Goal: Use online tool/utility: Utilize a website feature to perform a specific function

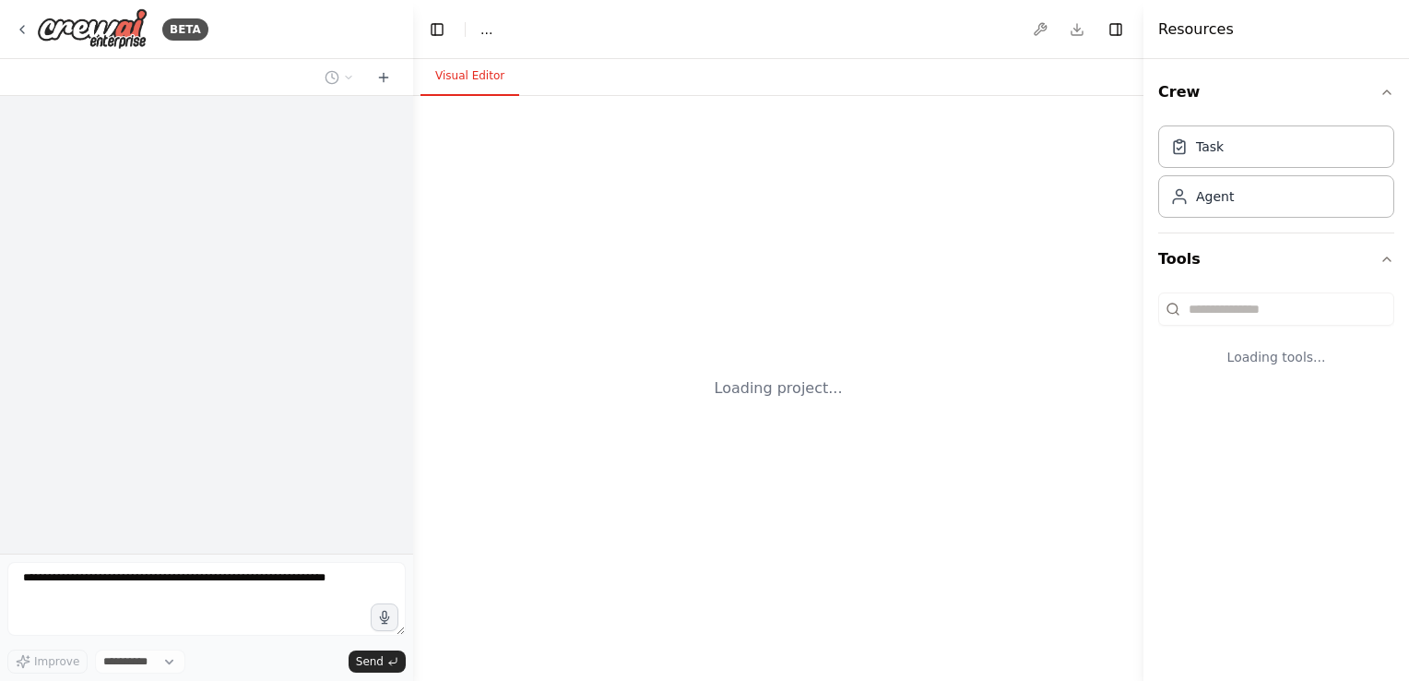
select select "****"
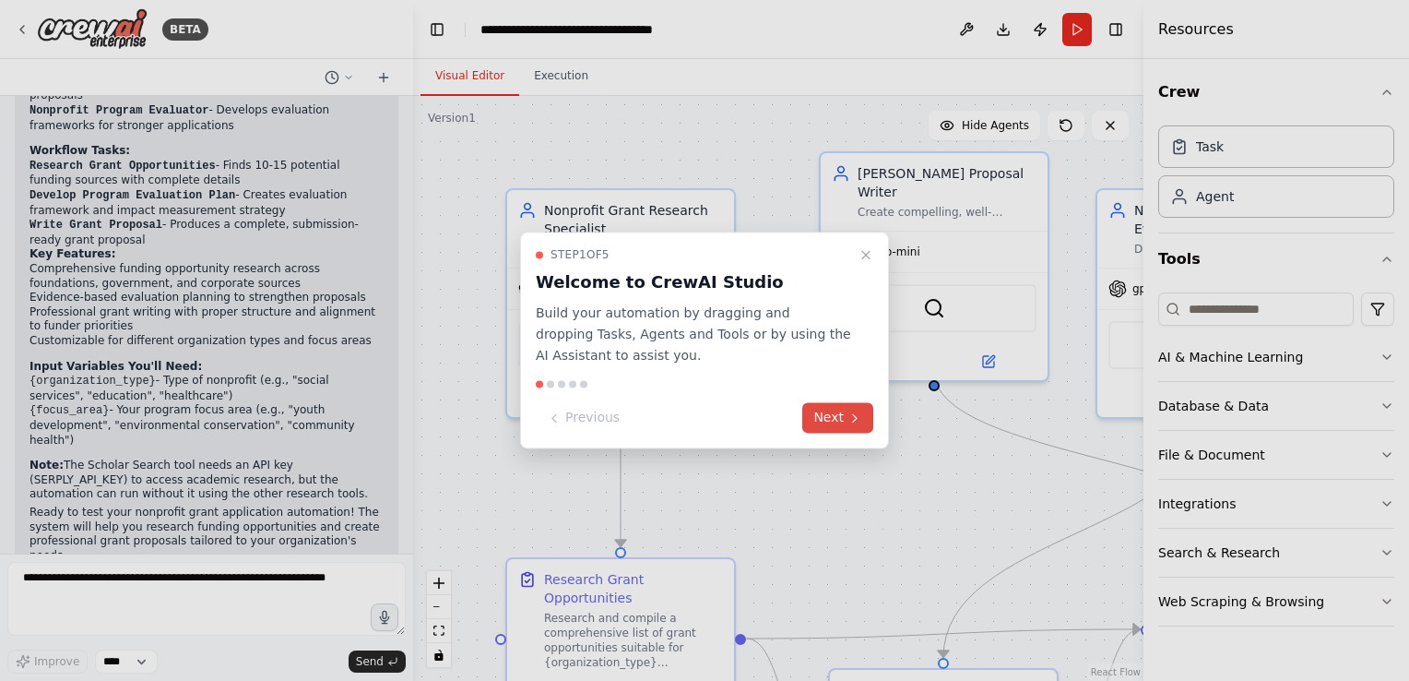
click at [835, 419] on button "Next" at bounding box center [837, 418] width 71 height 30
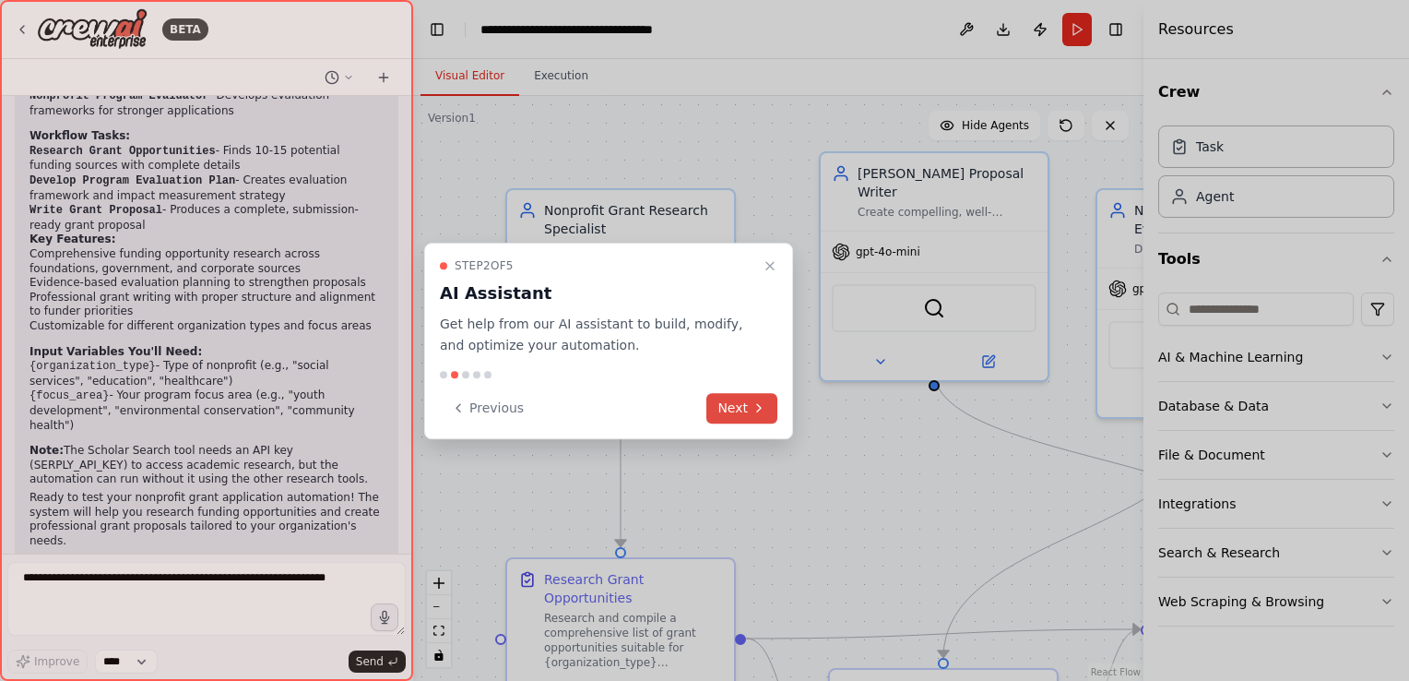
scroll to position [1818, 0]
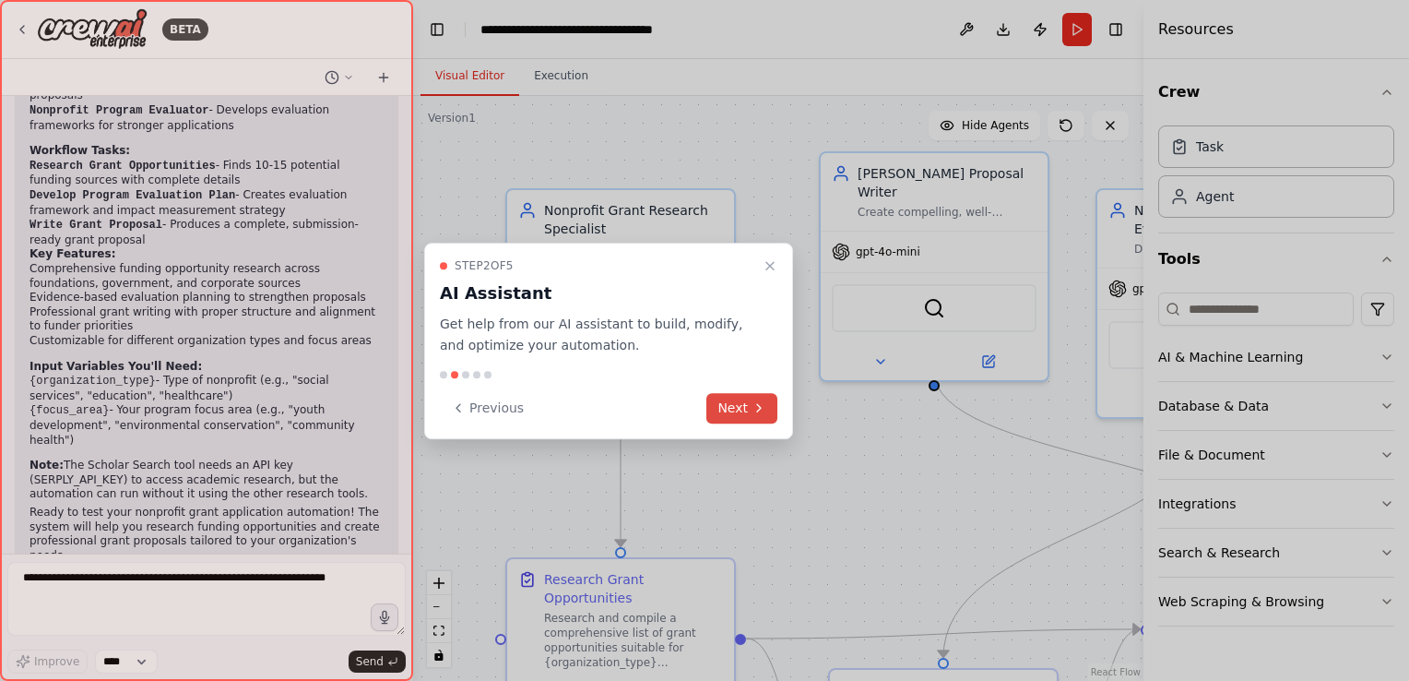
click at [739, 406] on button "Next" at bounding box center [742, 408] width 71 height 30
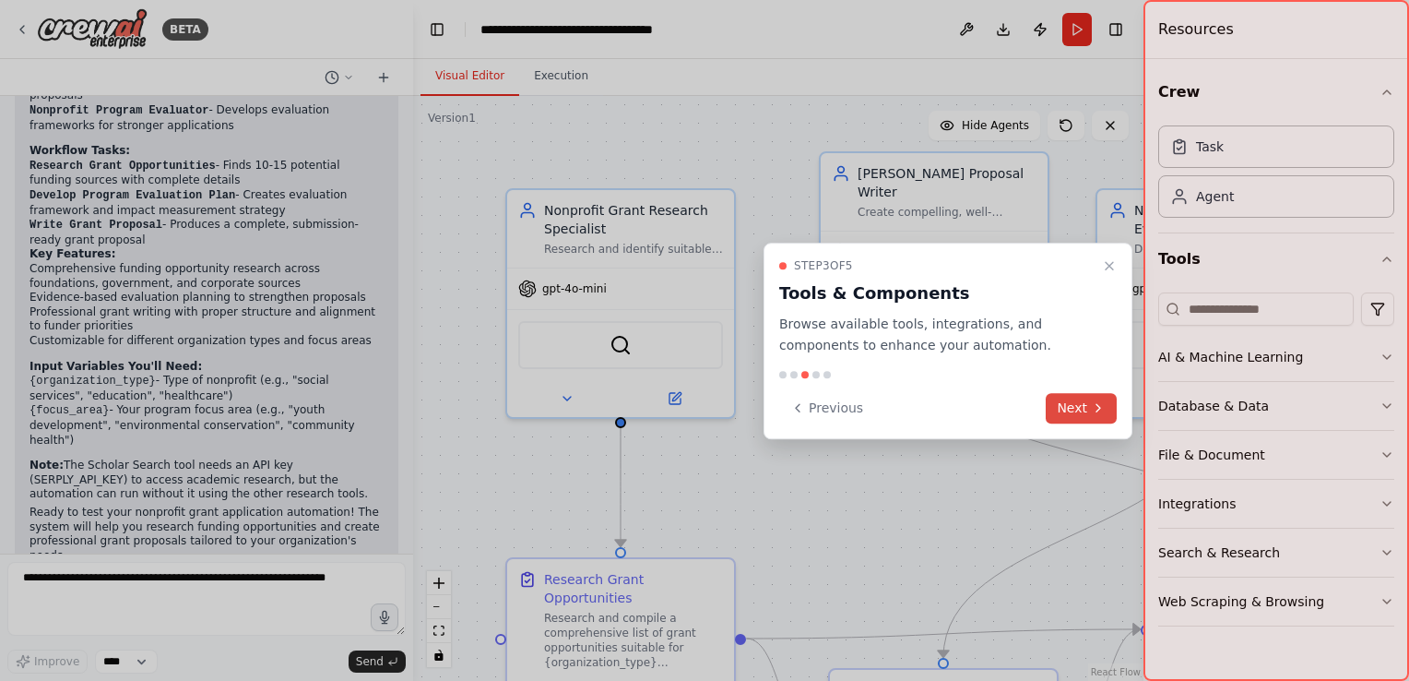
click at [1063, 412] on button "Next" at bounding box center [1081, 408] width 71 height 30
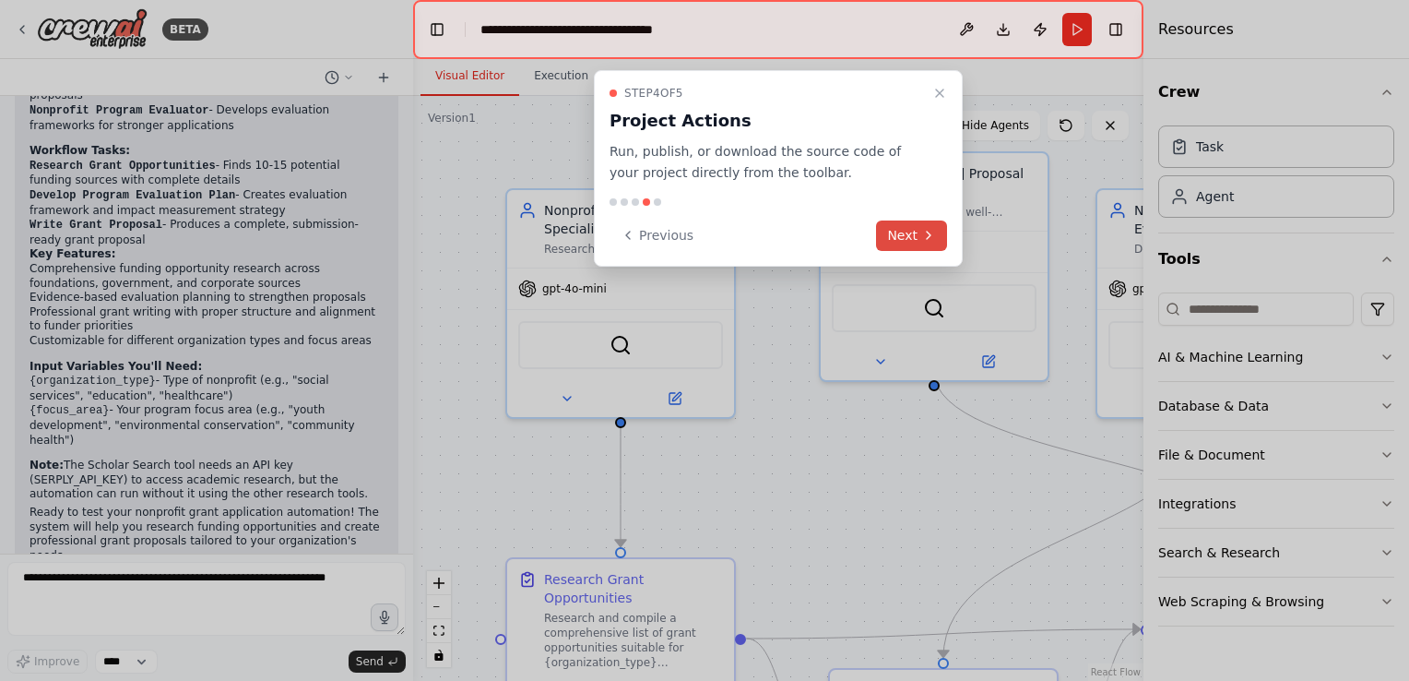
click at [920, 241] on button "Next" at bounding box center [911, 235] width 71 height 30
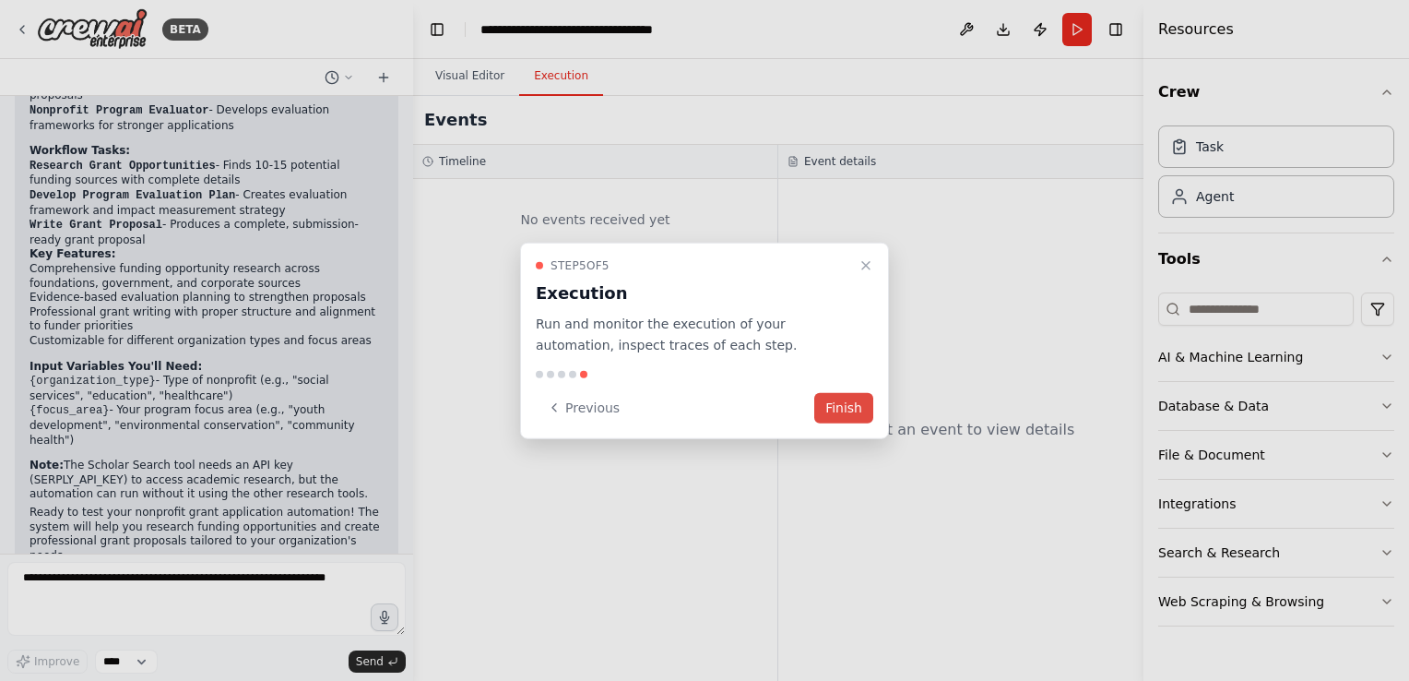
click at [857, 410] on button "Finish" at bounding box center [843, 407] width 59 height 30
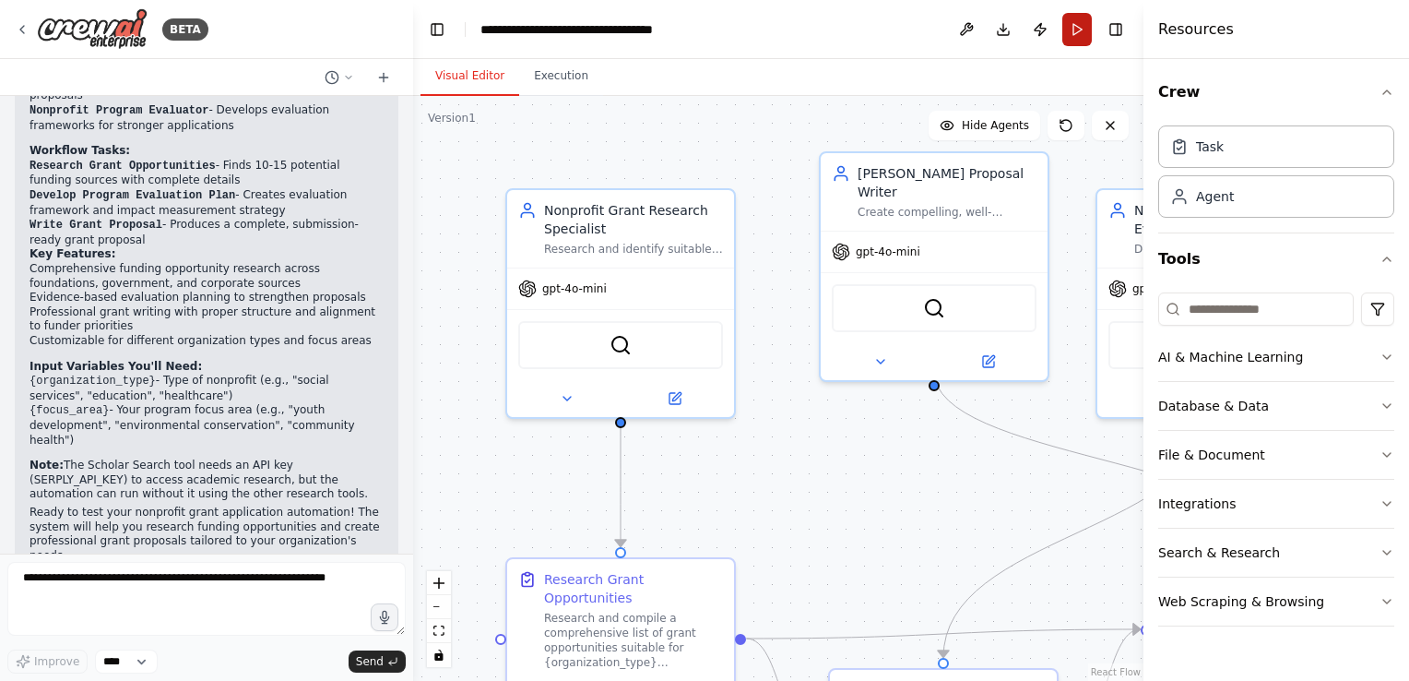
click at [1079, 30] on button "Run" at bounding box center [1078, 29] width 30 height 33
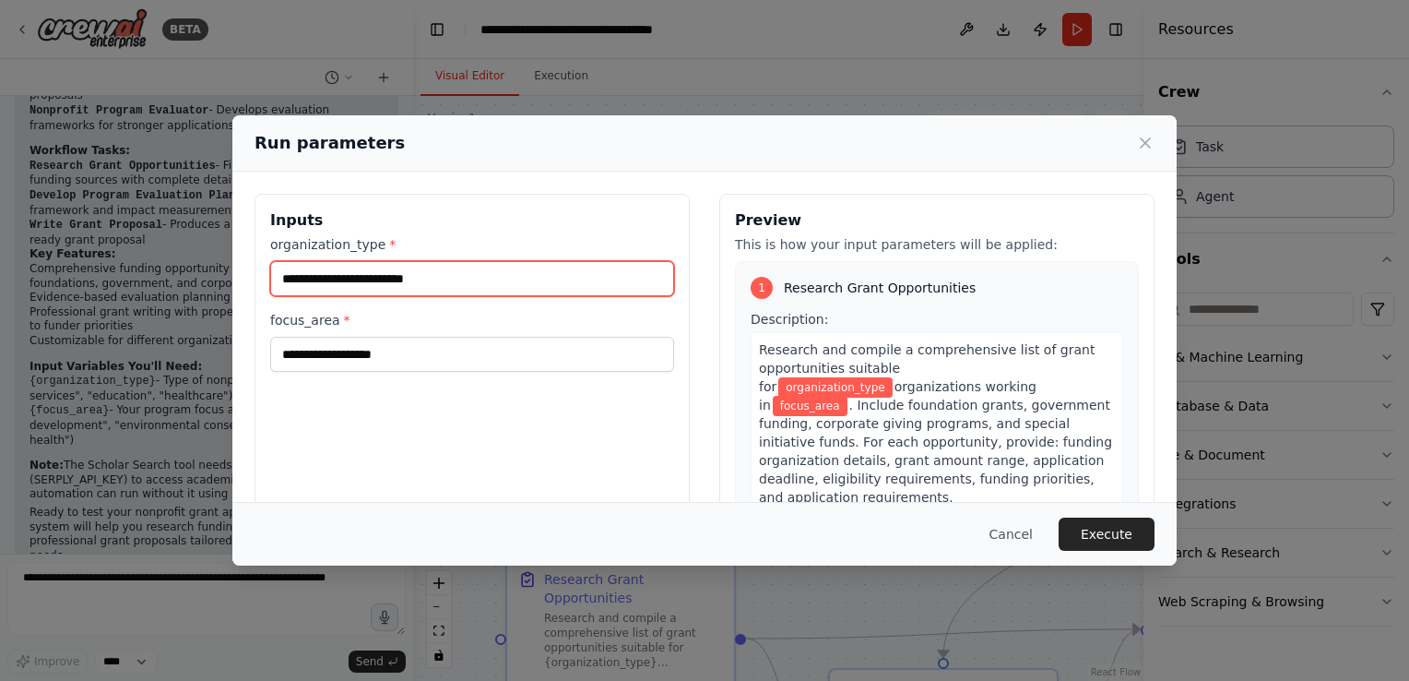
click at [436, 292] on input "organization_type *" at bounding box center [472, 278] width 404 height 35
click at [370, 282] on input "organization_type *" at bounding box center [472, 278] width 404 height 35
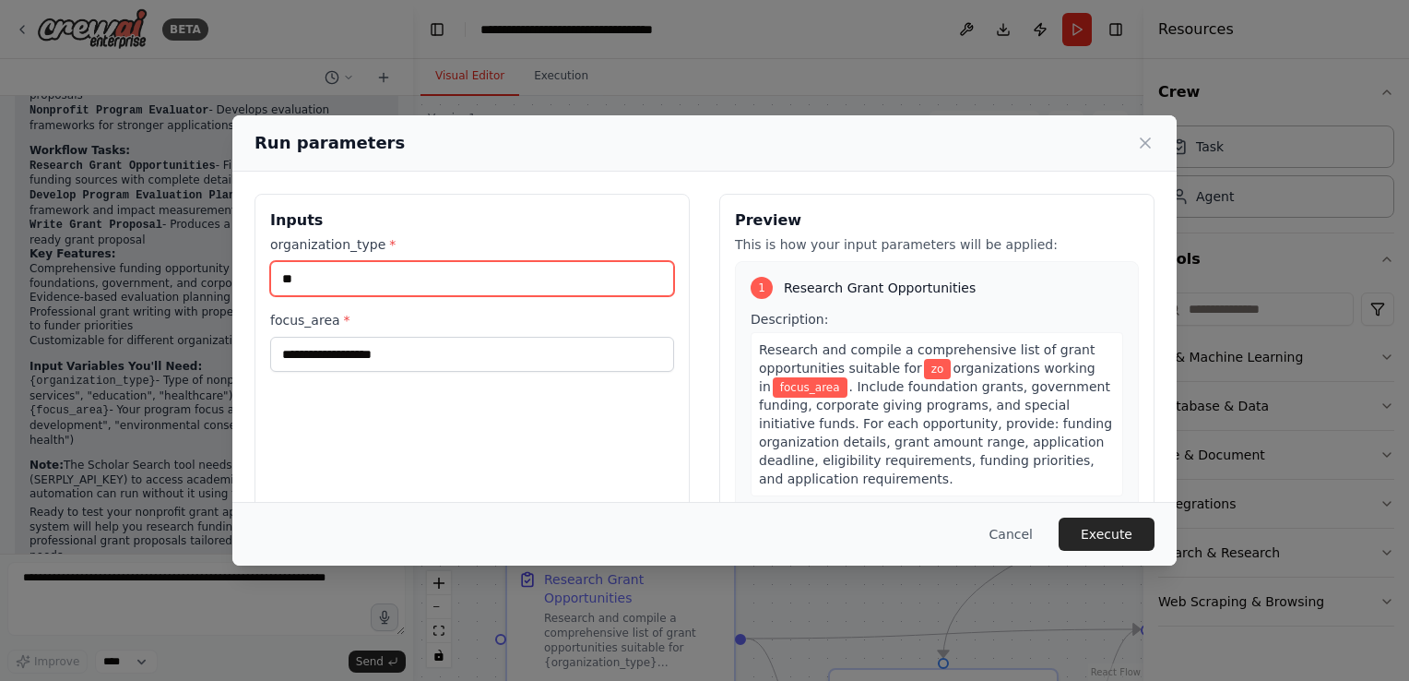
type input "*"
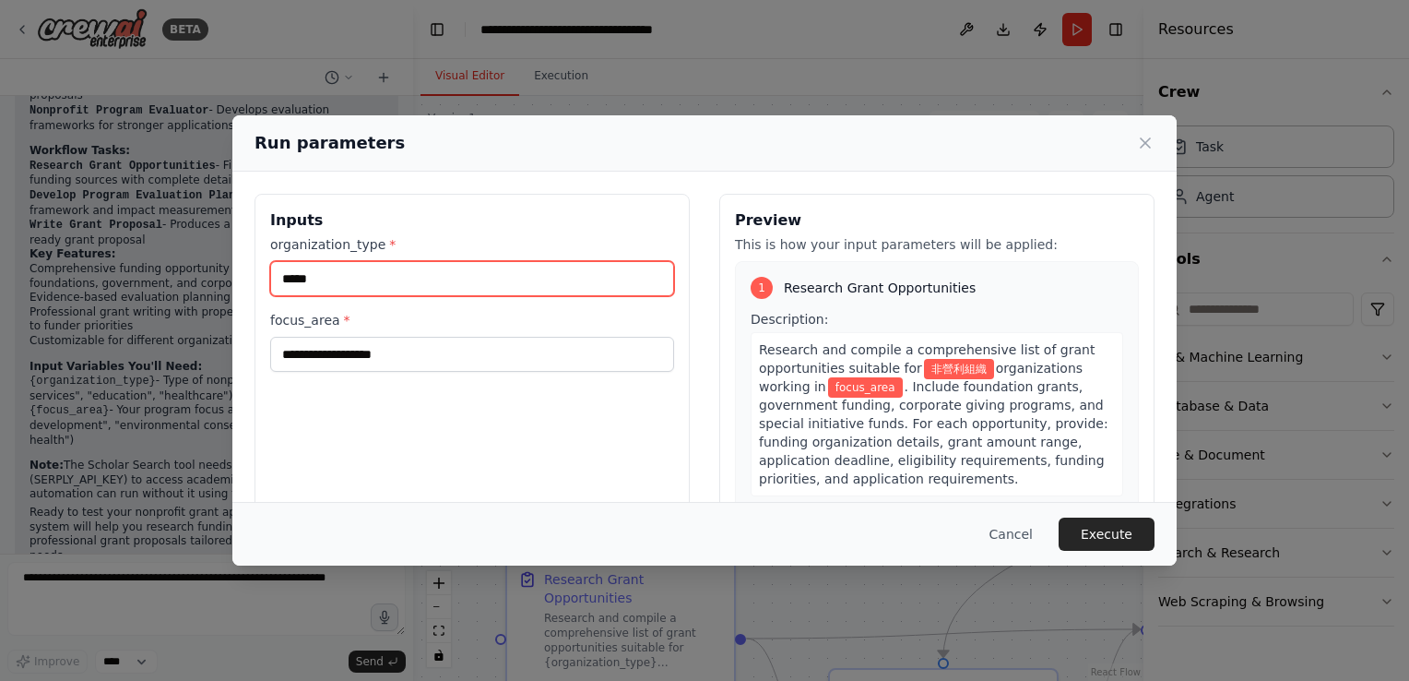
type input "*****"
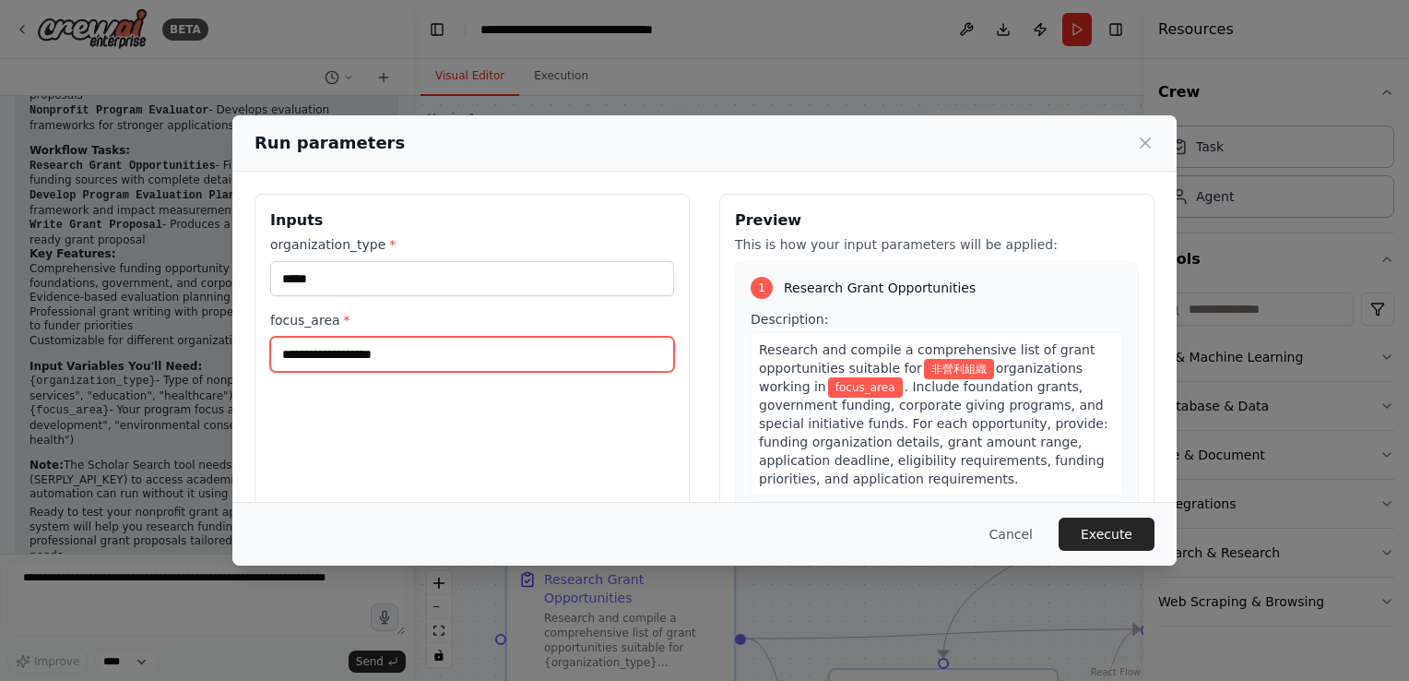
click at [321, 357] on input "focus_area *" at bounding box center [472, 354] width 404 height 35
type input "*********"
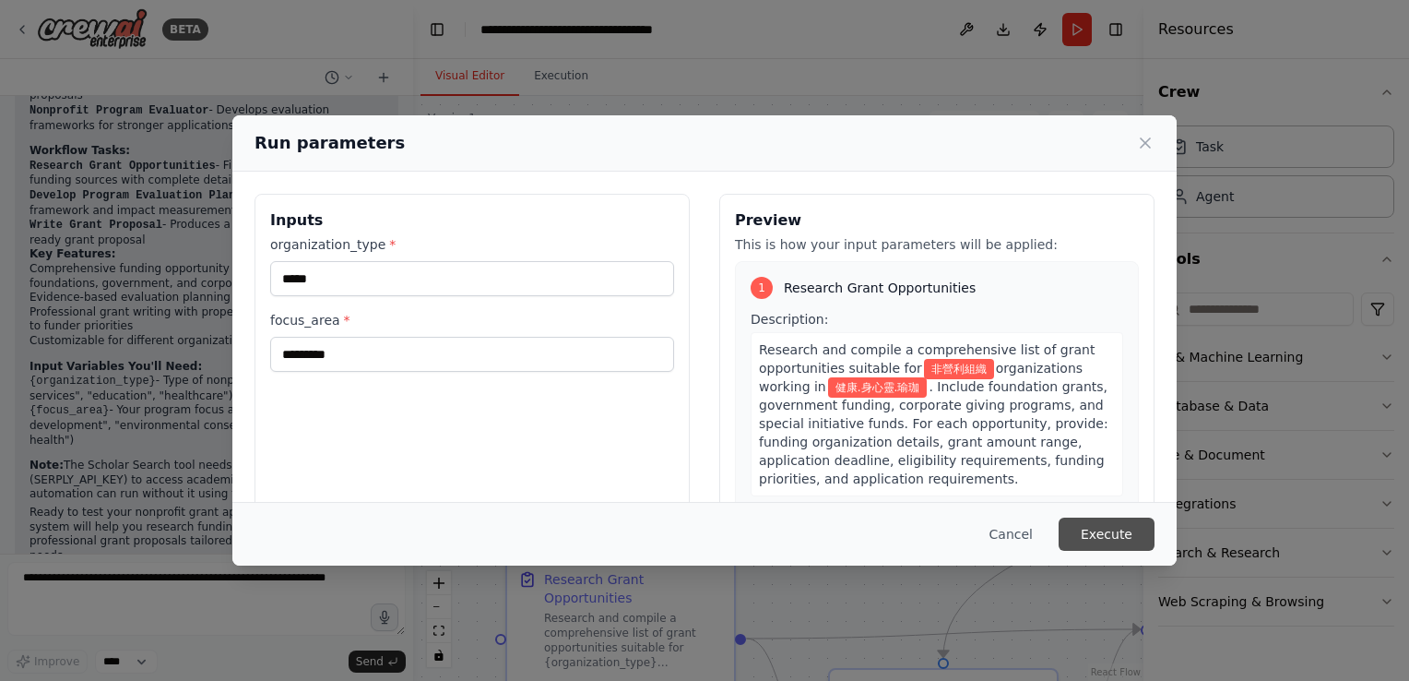
click at [1133, 532] on button "Execute" at bounding box center [1107, 533] width 96 height 33
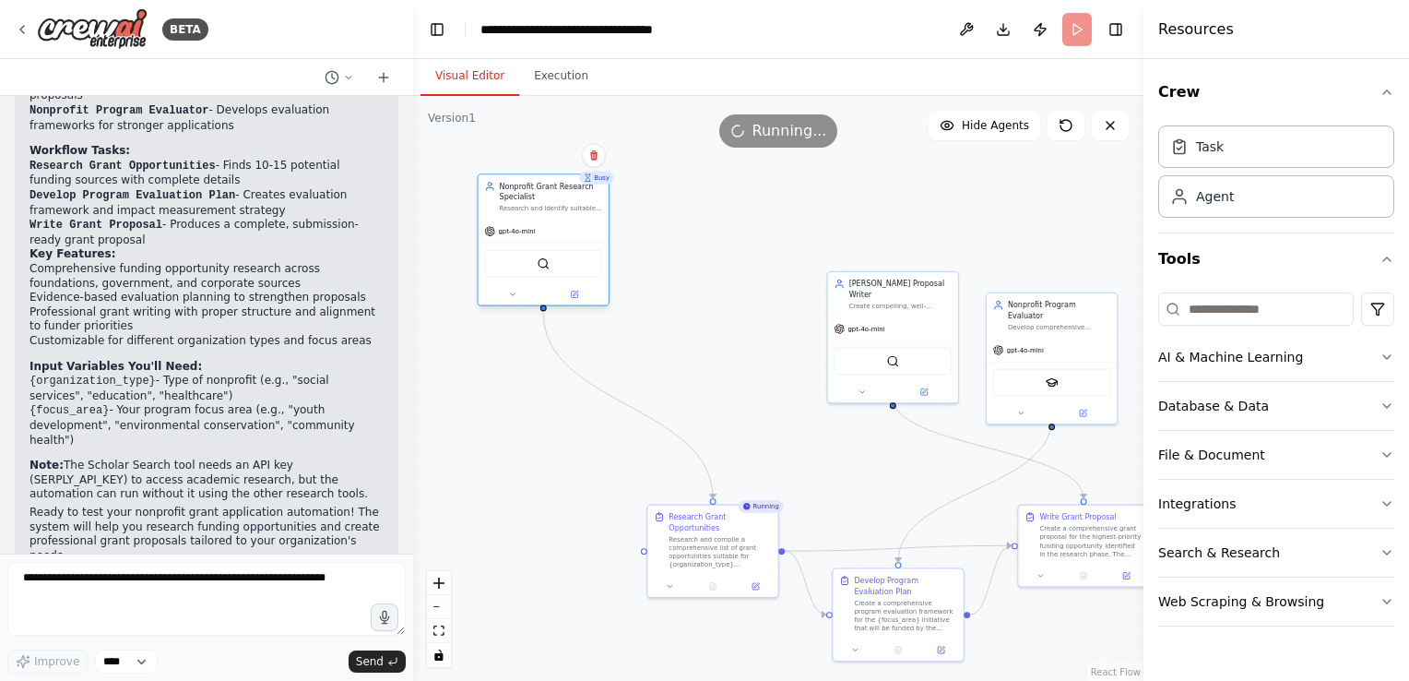
drag, startPoint x: 694, startPoint y: 360, endPoint x: 512, endPoint y: 244, distance: 215.7
click at [514, 244] on div "SerperDevTool" at bounding box center [544, 263] width 130 height 41
click at [772, 336] on div ".deletable-edge-delete-btn { width: 20px; height: 20px; border: 0px solid #ffff…" at bounding box center [778, 388] width 731 height 585
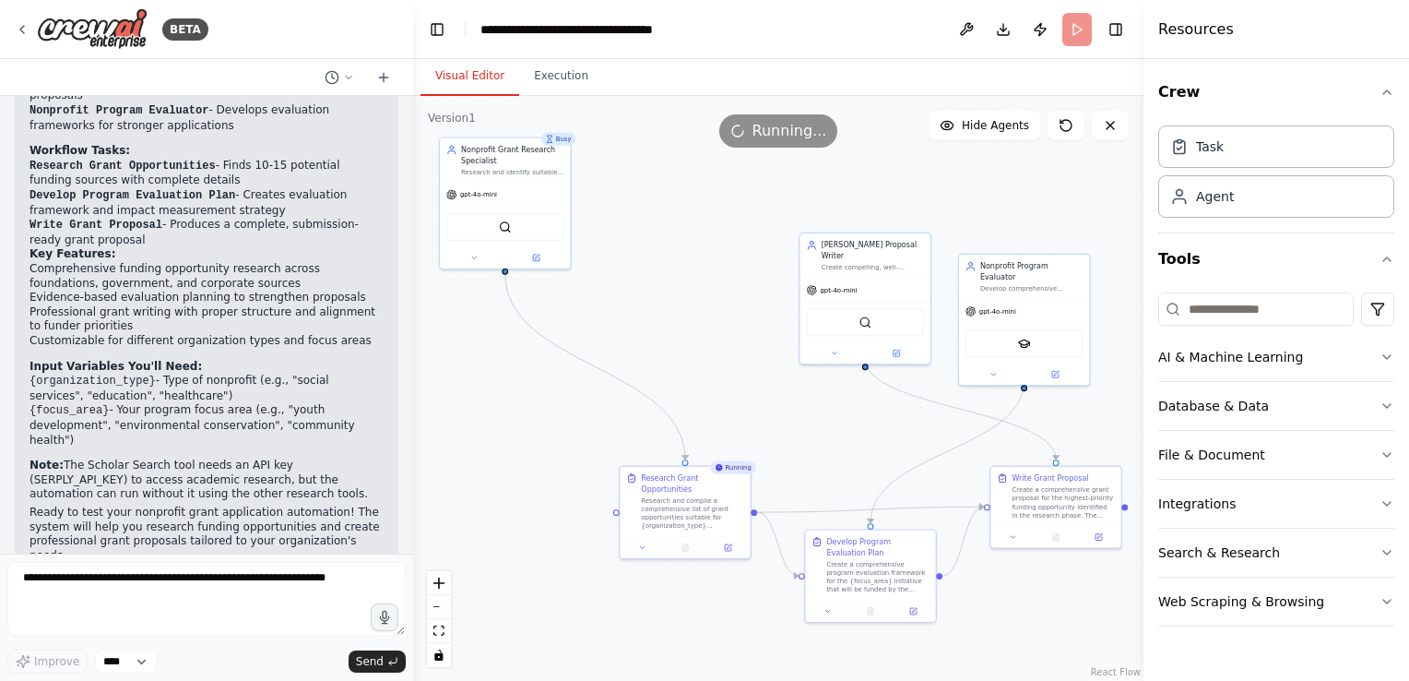
drag, startPoint x: 757, startPoint y: 306, endPoint x: 604, endPoint y: 251, distance: 162.8
click at [730, 267] on div ".deletable-edge-delete-btn { width: 20px; height: 20px; border: 0px solid #ffff…" at bounding box center [778, 388] width 731 height 585
drag, startPoint x: 554, startPoint y: 227, endPoint x: 734, endPoint y: 320, distance: 202.6
click at [734, 320] on div "SerperDevTool" at bounding box center [685, 320] width 118 height 28
click at [815, 306] on div "BraveSearchTool" at bounding box center [866, 320] width 118 height 28
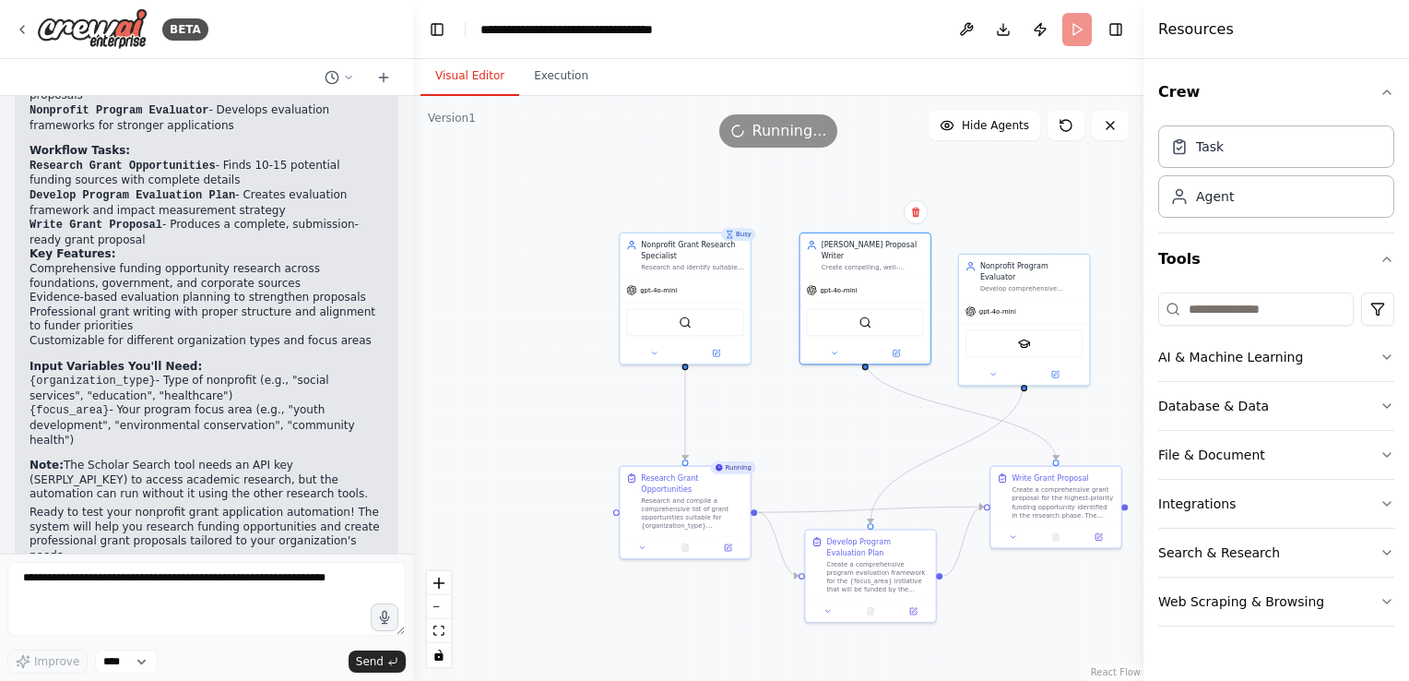
click at [782, 393] on div ".deletable-edge-delete-btn { width: 20px; height: 20px; border: 0px solid #ffff…" at bounding box center [778, 388] width 731 height 585
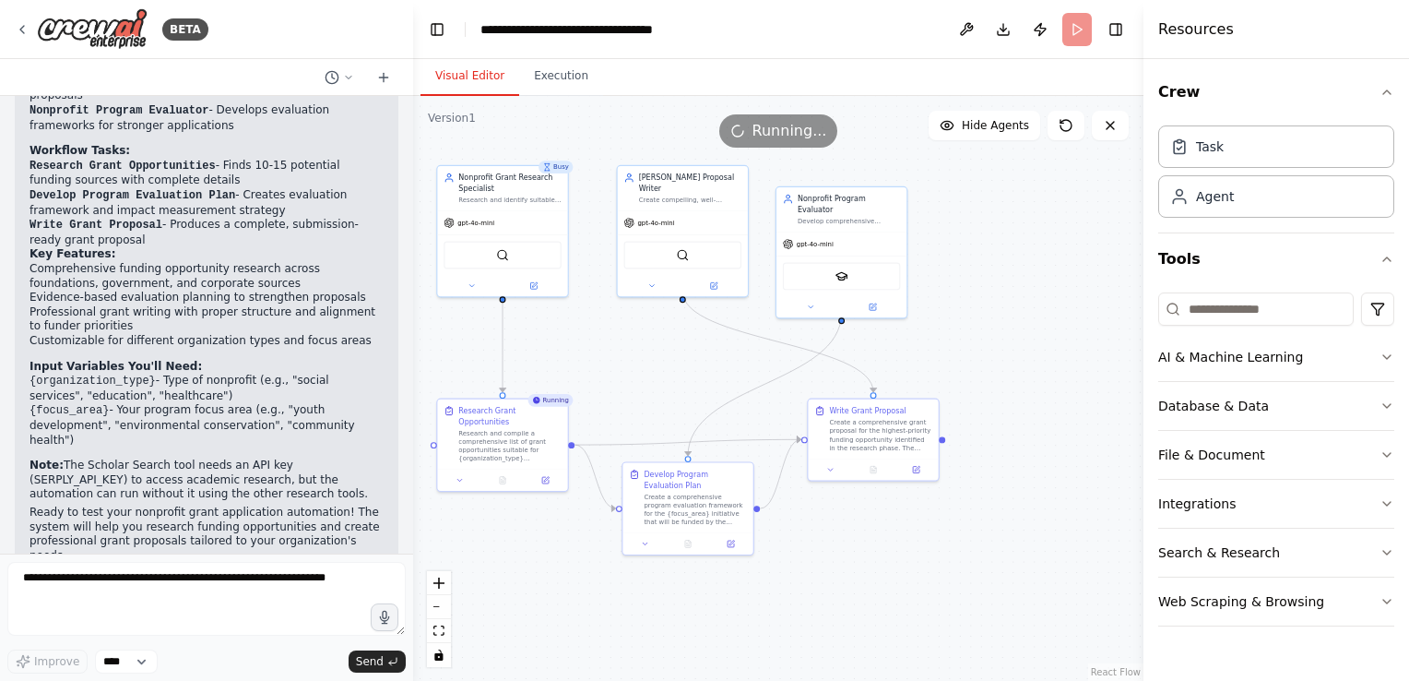
drag, startPoint x: 782, startPoint y: 393, endPoint x: 600, endPoint y: 326, distance: 194.6
click at [600, 326] on div ".deletable-edge-delete-btn { width: 20px; height: 20px; border: 0px solid #ffff…" at bounding box center [778, 388] width 731 height 585
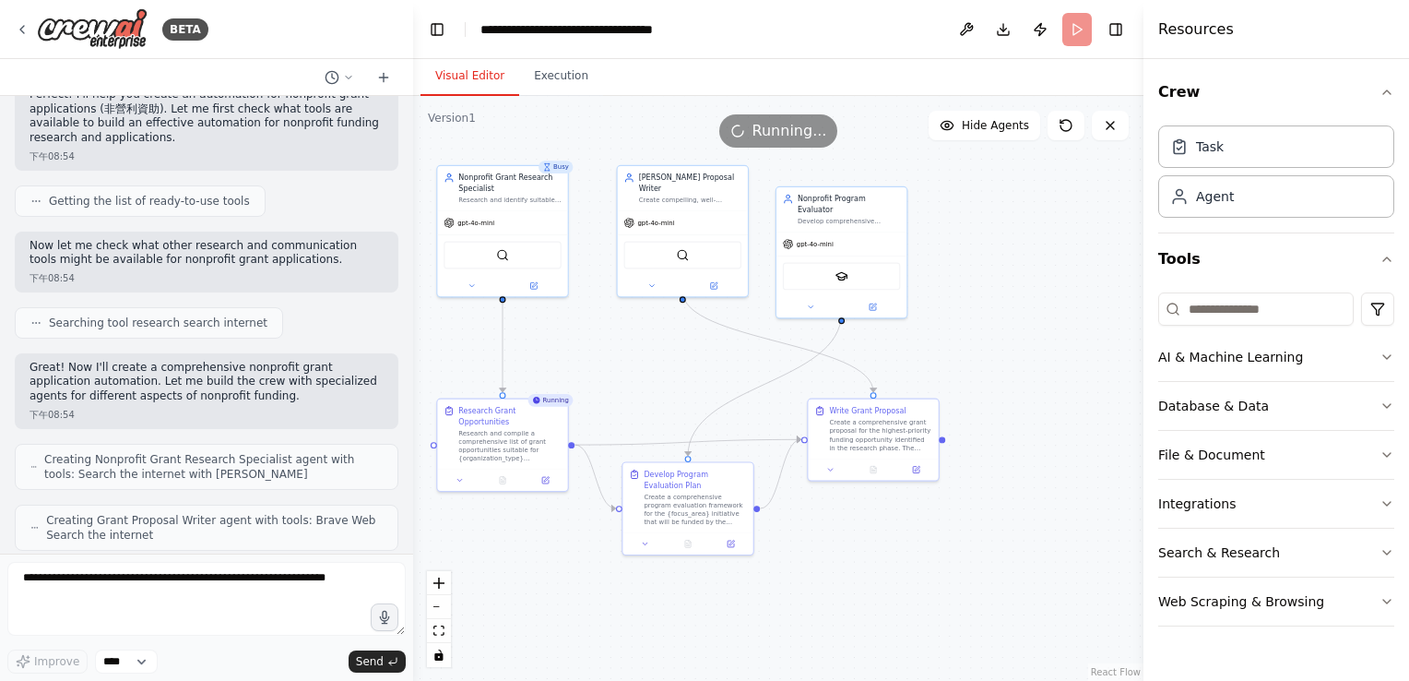
scroll to position [803, 0]
